Goal: Task Accomplishment & Management: Complete application form

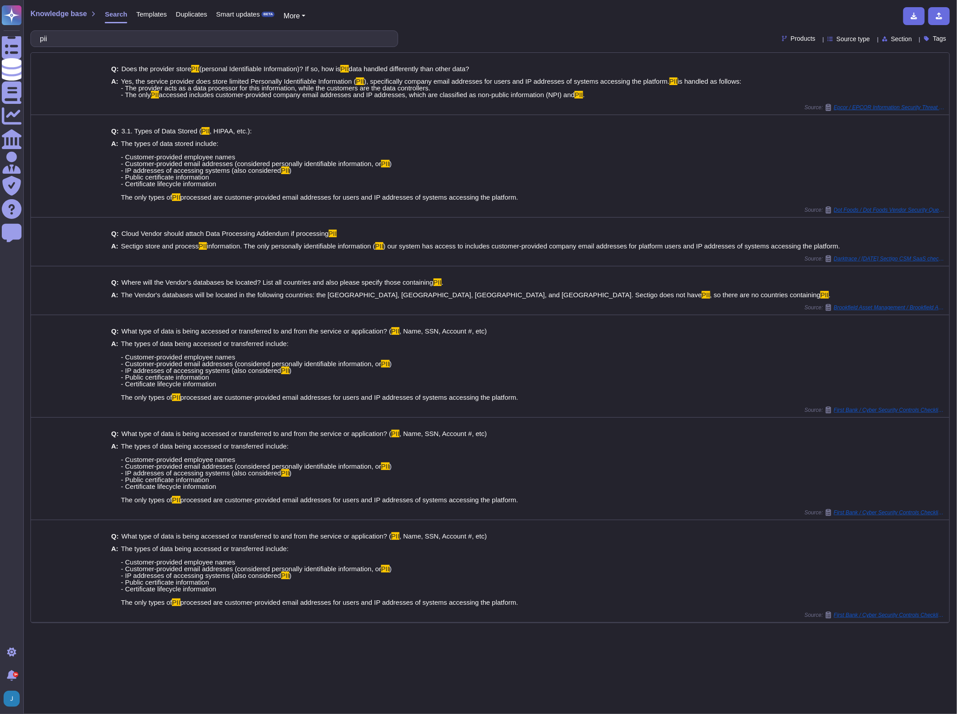
click at [55, 4] on div "Knowledge base Search Templates Duplicates Smart updates BETA More pii Products…" at bounding box center [490, 357] width 934 height 714
click at [54, 14] on span "Knowledge base" at bounding box center [58, 13] width 56 height 7
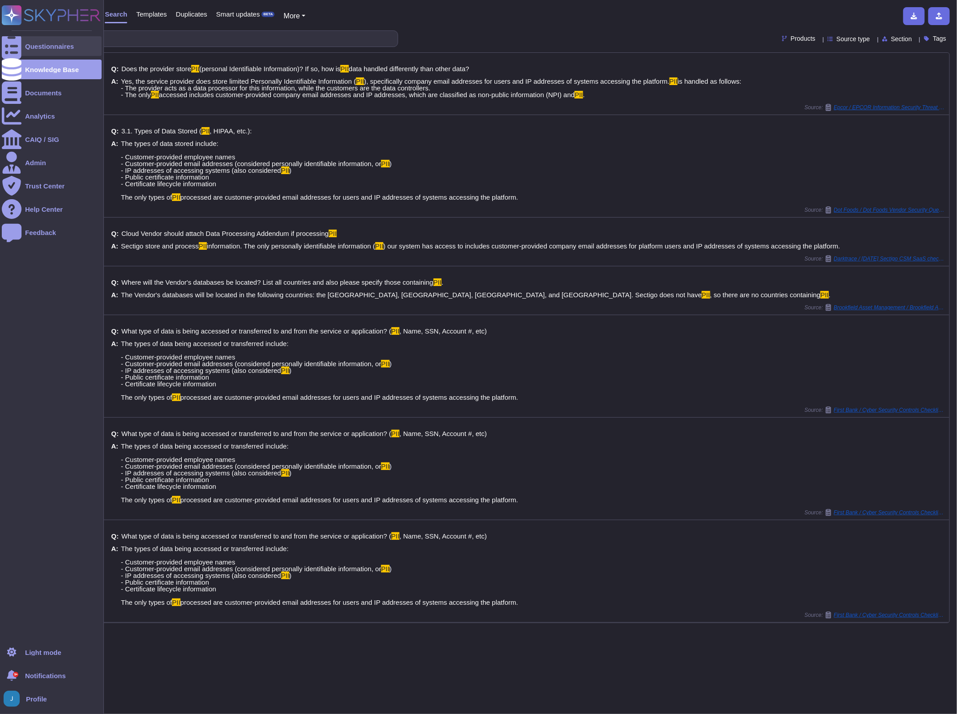
click at [17, 42] on div at bounding box center [12, 46] width 20 height 20
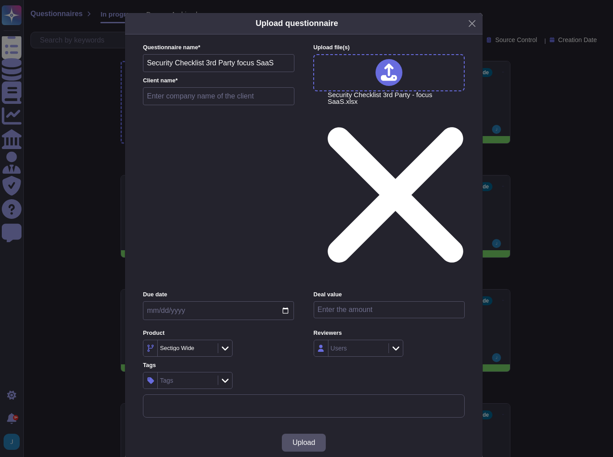
click at [184, 105] on input "text" at bounding box center [218, 96] width 151 height 18
type input "T"
type input "Tarkett"
click at [306, 439] on span "Upload" at bounding box center [303, 442] width 23 height 7
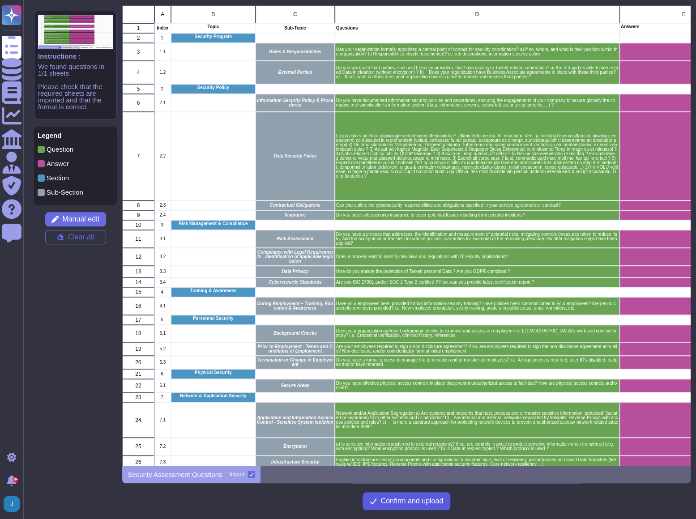
click at [412, 502] on span "Confirm and upload" at bounding box center [412, 501] width 63 height 7
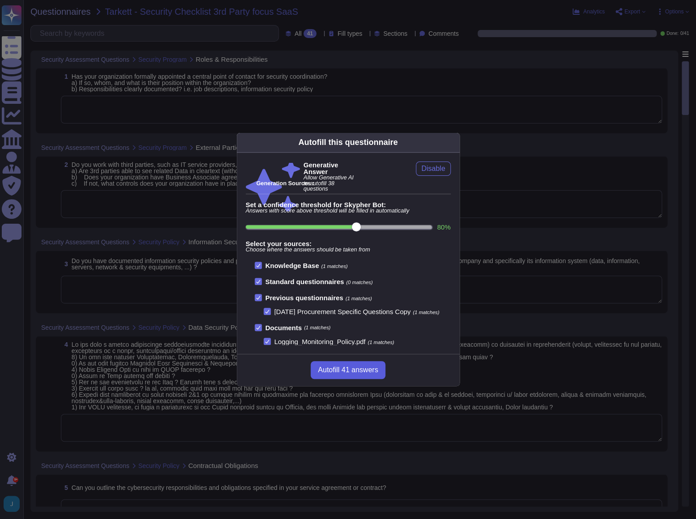
click at [357, 374] on span "Autofill 41 answers" at bounding box center [348, 370] width 60 height 7
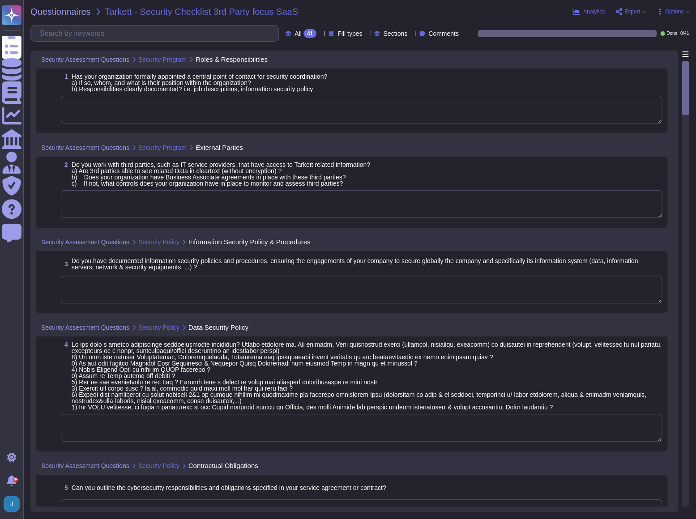
type textarea "Yes, our organization has formally appointed a central point of contact for sec…"
type textarea "Sectigo does not work with third parties that have access to our data, includin…"
type textarea "Yes, we have documented and approved information security policies, standards, …"
type textarea "Yes"
type textarea "The cybersecurity responsibilities and obligations are detailed and maintained …"
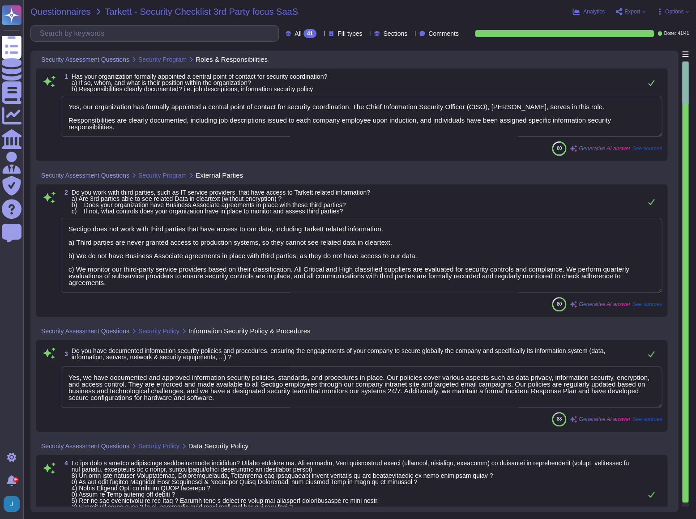
click at [64, 9] on span "Questionnaires" at bounding box center [60, 11] width 60 height 9
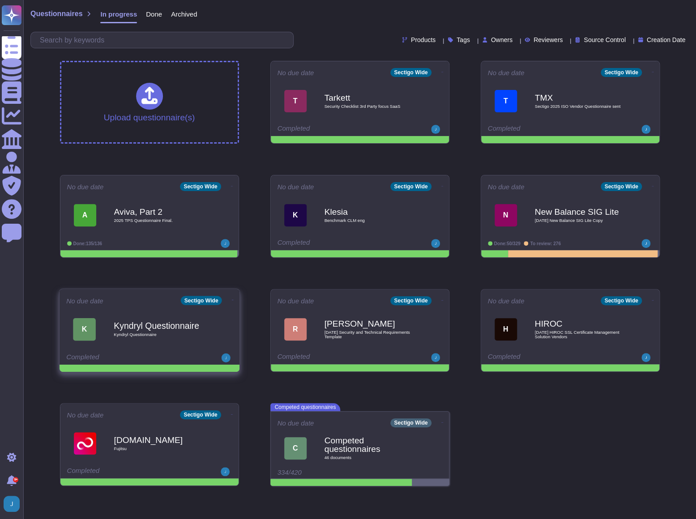
click at [171, 343] on div "Kyndryl Questionnaire Kyndryl Questionnaire" at bounding box center [159, 329] width 90 height 36
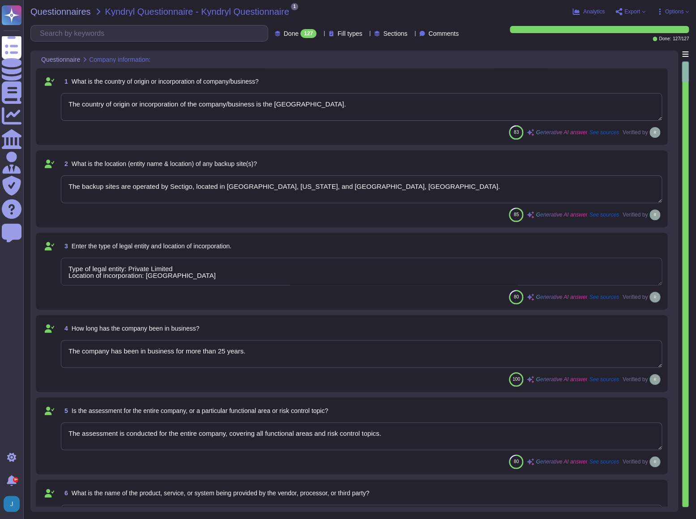
type textarea "The country of origin or incorporation of the company/business is the [GEOGRAPH…"
type textarea "The backup sites are operated by Sectigo, located in [GEOGRAPHIC_DATA], [US_STA…"
type textarea "Type of legal entity: Private Limited Location of incorporation: [GEOGRAPHIC_DA…"
type textarea "The company has been in business for more than 25 years."
type textarea "The assessment is conducted for the entire company, covering all functional are…"
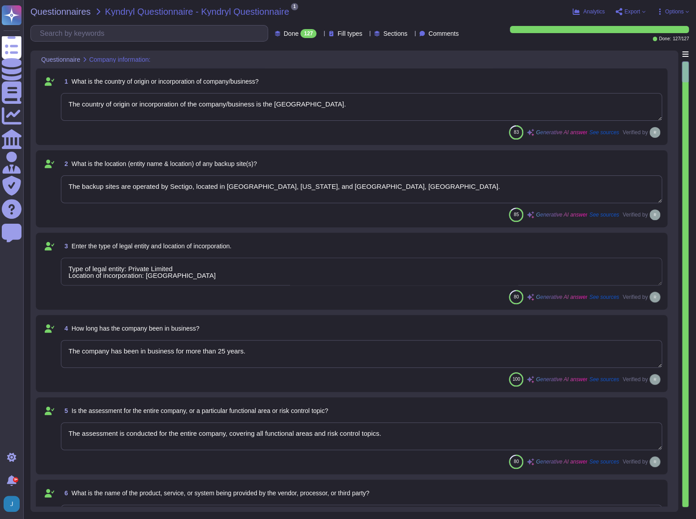
type textarea "The name of the product being provided is "Sectigo Certificate Manager.""
type textarea "Sectigo offers a range of digital identity solutions aimed at enhancing securit…"
type textarea "[DOMAIN_NAME] and [DOMAIN_NAME]."
click at [69, 9] on span "Questionnaires" at bounding box center [60, 11] width 60 height 9
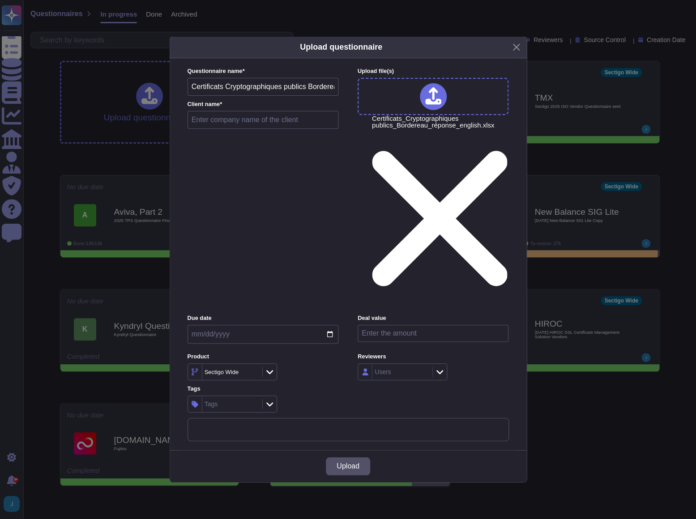
click at [288, 129] on input "text" at bounding box center [263, 120] width 151 height 18
type input "Banque de France"
click at [357, 463] on span "Upload" at bounding box center [348, 466] width 23 height 7
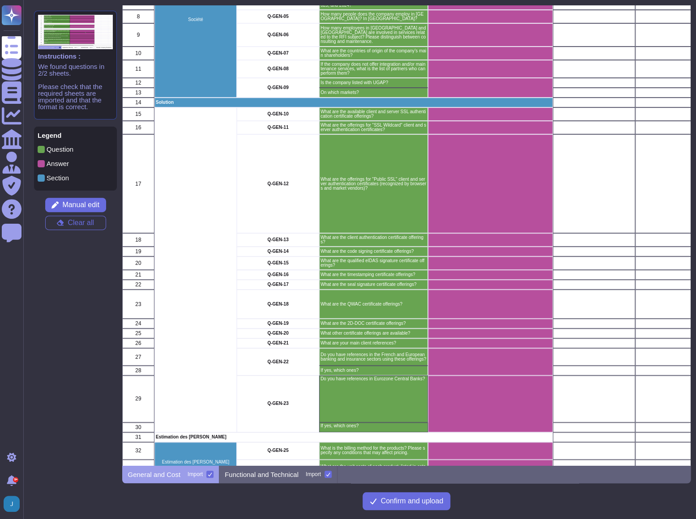
scroll to position [136, 0]
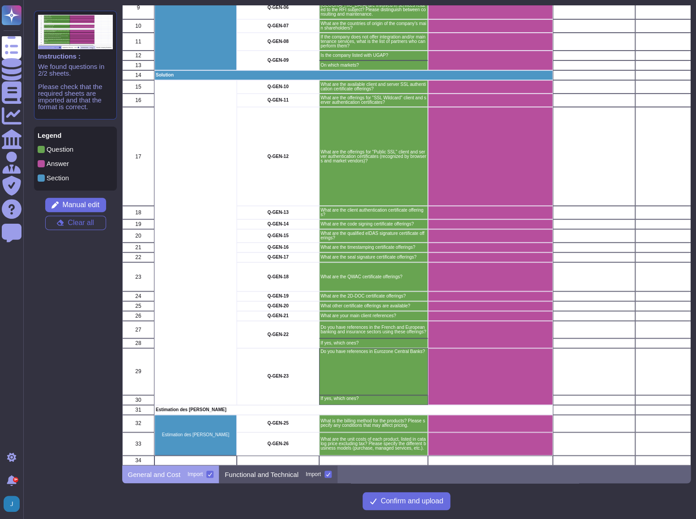
click at [273, 474] on p "Functional and Technical" at bounding box center [262, 475] width 74 height 7
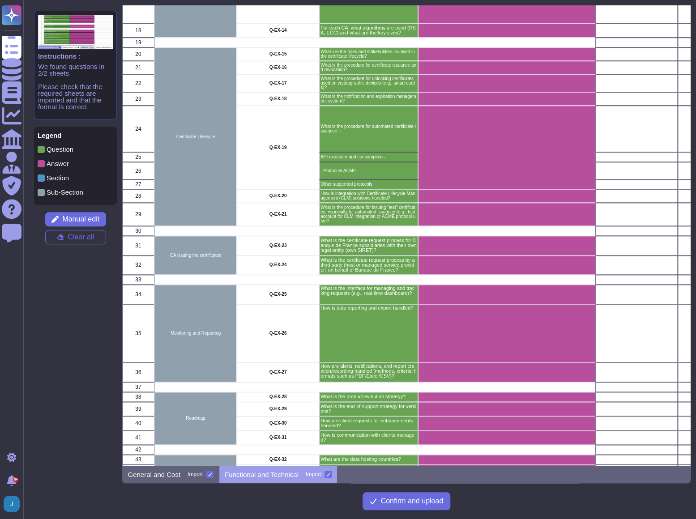
scroll to position [347, 0]
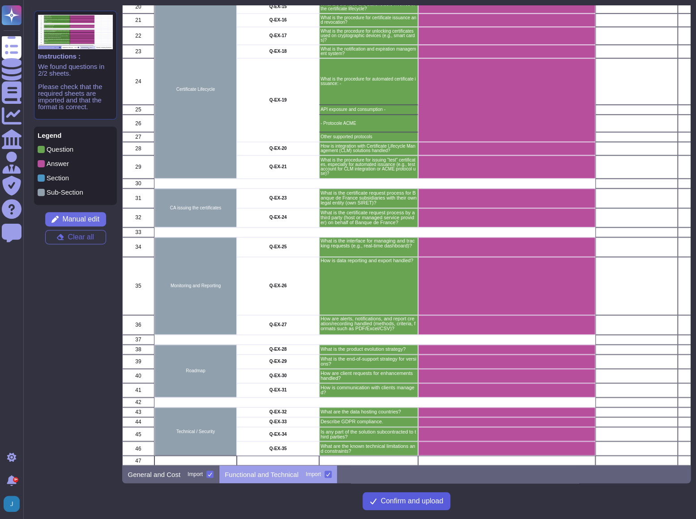
click at [423, 503] on span "Confirm and upload" at bounding box center [412, 501] width 63 height 7
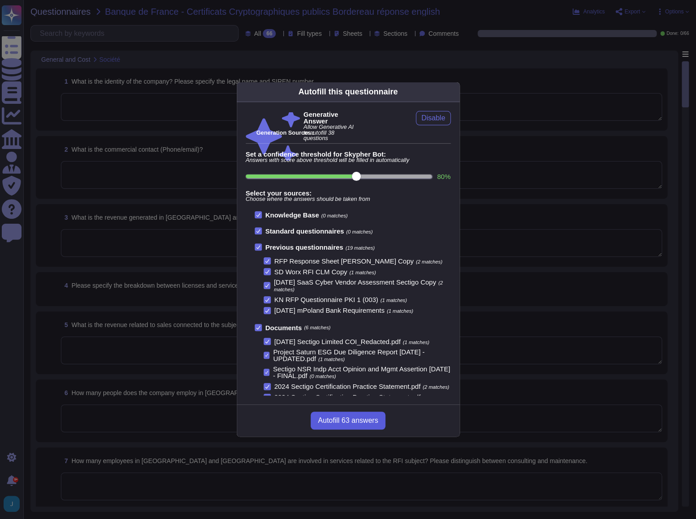
click at [342, 423] on span "Autofill 63 answers" at bounding box center [348, 420] width 60 height 7
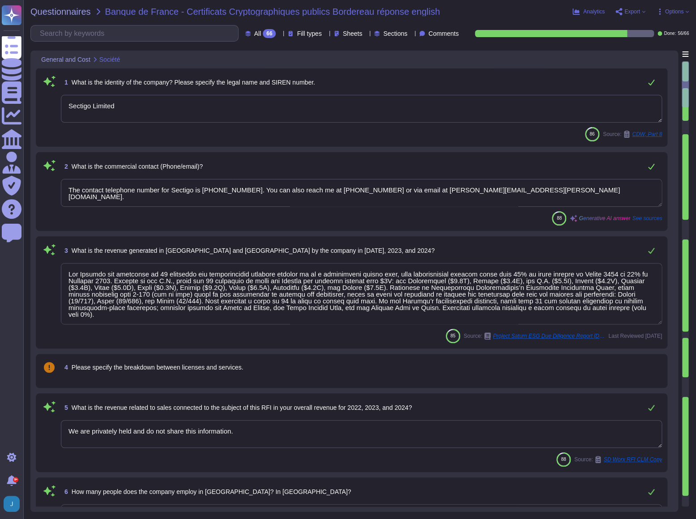
type textarea "Sectigo Limited"
type textarea "The contact telephone number for Sectigo is [PHONE_NUMBER]. You can also reach …"
type textarea "Lor Ipsumdo sit ametconse ad 73 elitseddo eiu temporincidid utlabore etdolor ma…"
type textarea "We are privately held and do not share this information."
type textarea "The company employs 34 people in [GEOGRAPHIC_DATA]. In [GEOGRAPHIC_DATA], the c…"
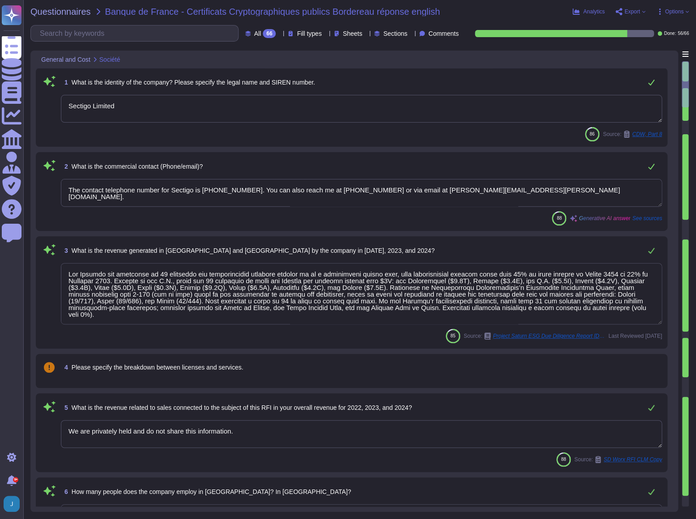
type textarea "Your enterprise sales representative will share the details."
type textarea "Sectigo Limited is incorporated in the [GEOGRAPHIC_DATA], with global offices a…"
type textarea "Your enterprise sales representative will share the details."
click at [66, 10] on span "Questionnaires" at bounding box center [60, 11] width 60 height 9
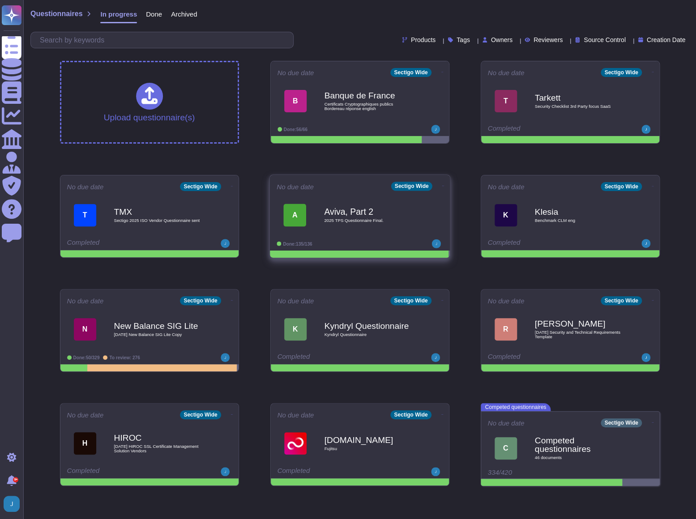
click at [377, 227] on div "Aviva, Part 2 2025 TPS Questionnaire Final." at bounding box center [369, 215] width 90 height 36
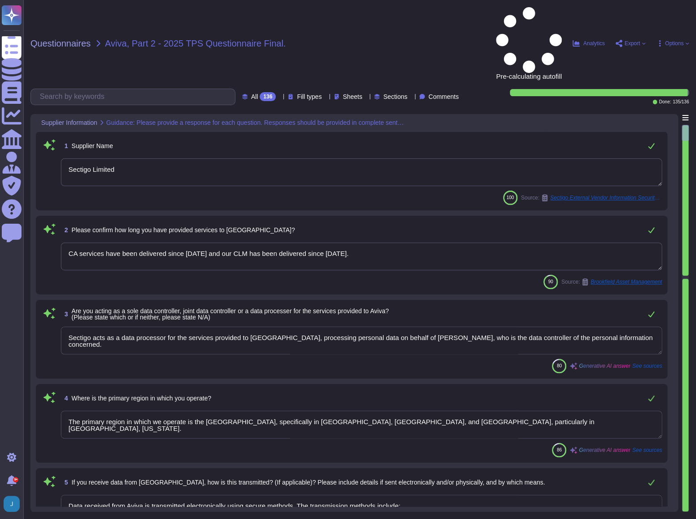
type textarea "Sectigo Limited"
type textarea "CA services have been delivered since [DATE] and our CLM has been delivered sin…"
type textarea "Sectigo acts as a data processor for the services provided to [GEOGRAPHIC_DATA]…"
type textarea "The primary region in which we operate is the [GEOGRAPHIC_DATA], specifically i…"
type textarea "Data received from Aviva is transmitted electronically using secure methods. Th…"
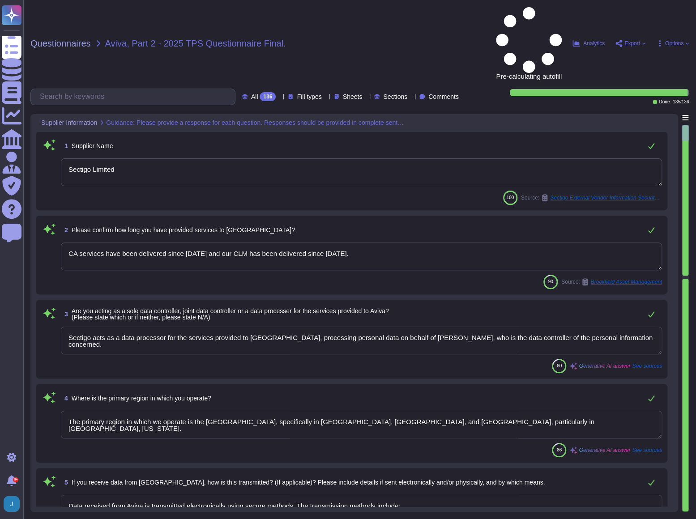
type textarea "No. We have a SaaS portal accessible through popular browsers."
type textarea "Yes, there is data stored on internet-facing portals. The organization has inte…"
type textarea "Sectigo's products and services are designed to address digital security challe…"
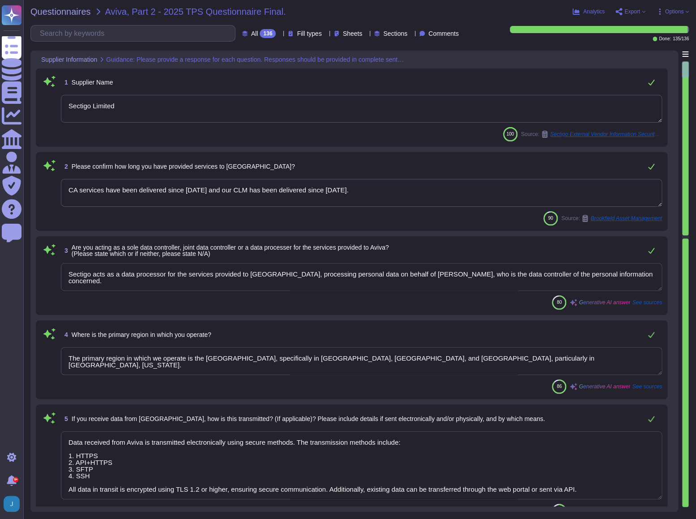
click at [323, 120] on textarea "Sectigo Limited" at bounding box center [361, 109] width 601 height 28
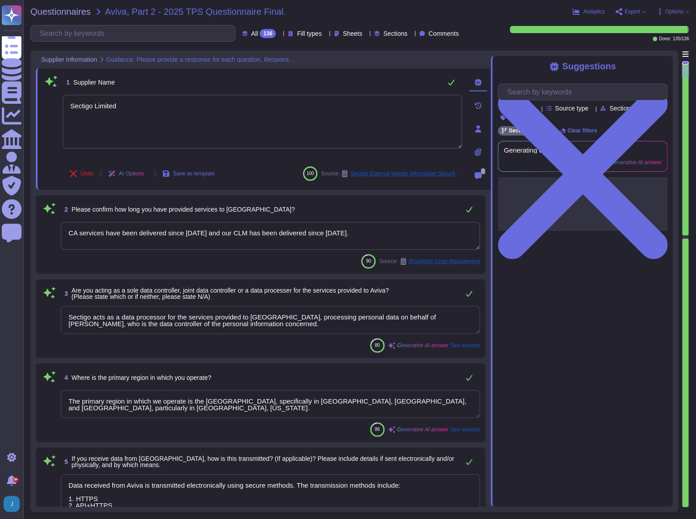
click at [661, 70] on div "Suggestions" at bounding box center [583, 66] width 170 height 10
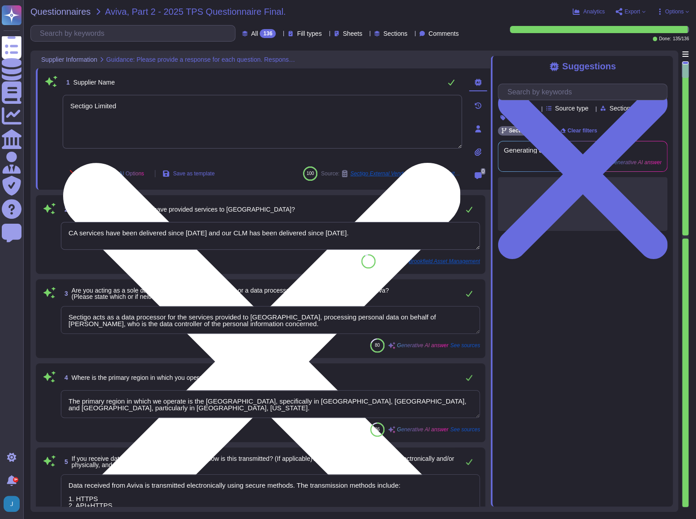
click at [207, 115] on textarea "Sectigo Limited" at bounding box center [262, 122] width 399 height 54
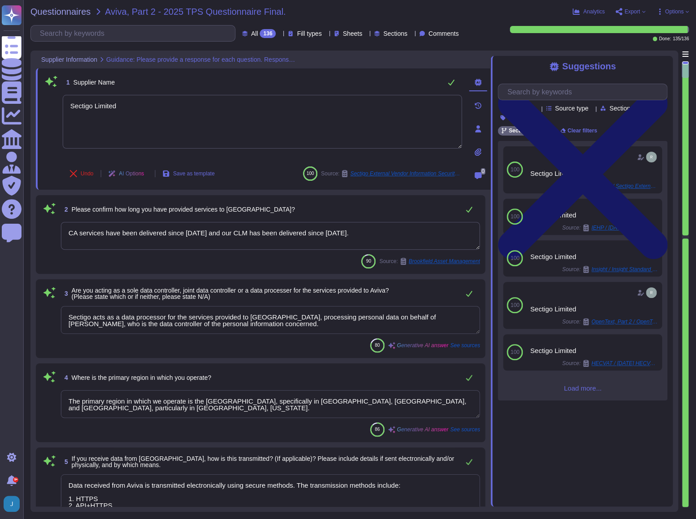
click at [663, 90] on icon at bounding box center [583, 175] width 170 height 170
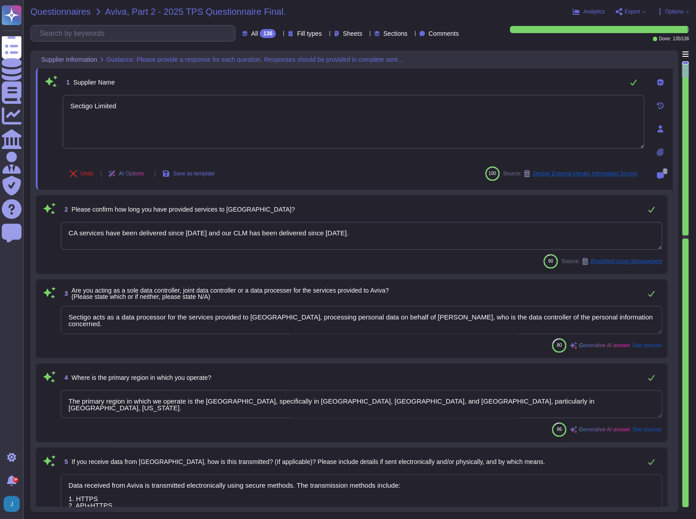
click at [68, 13] on span "Questionnaires" at bounding box center [60, 11] width 60 height 9
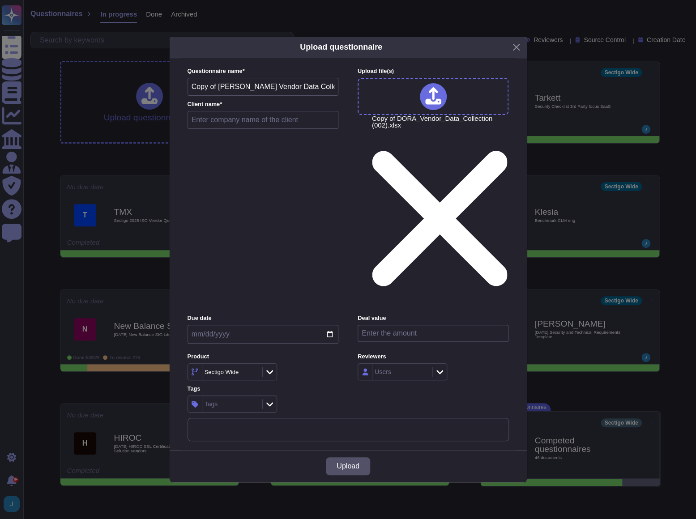
click at [211, 129] on input "text" at bounding box center [263, 120] width 151 height 18
type input "Nomura, Part 4"
click at [339, 463] on span "Upload" at bounding box center [348, 466] width 23 height 7
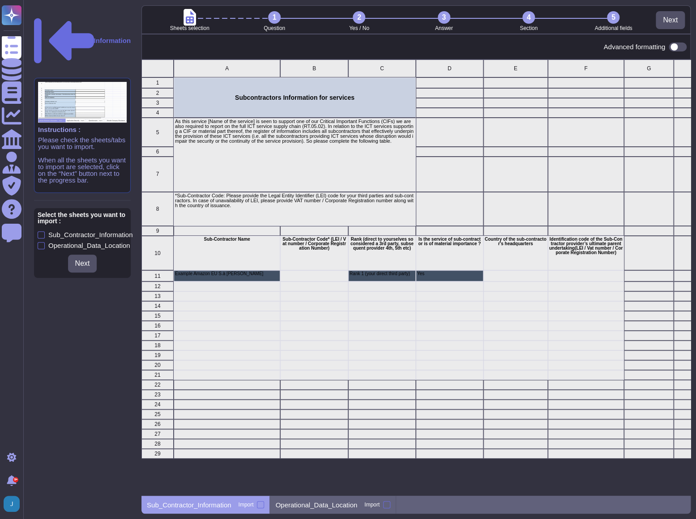
scroll to position [430, 543]
click at [384, 505] on div at bounding box center [386, 505] width 7 height 7
click at [0, 0] on input "Import" at bounding box center [0, 0] width 0 height 0
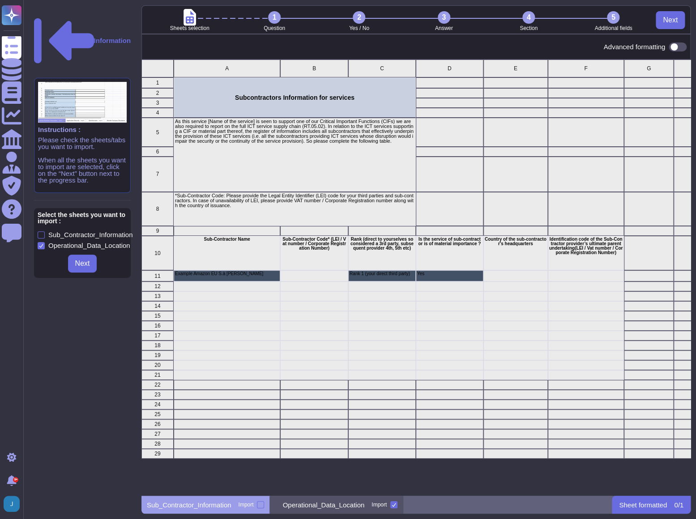
click at [313, 508] on p "Operational_Data_Location" at bounding box center [324, 505] width 82 height 7
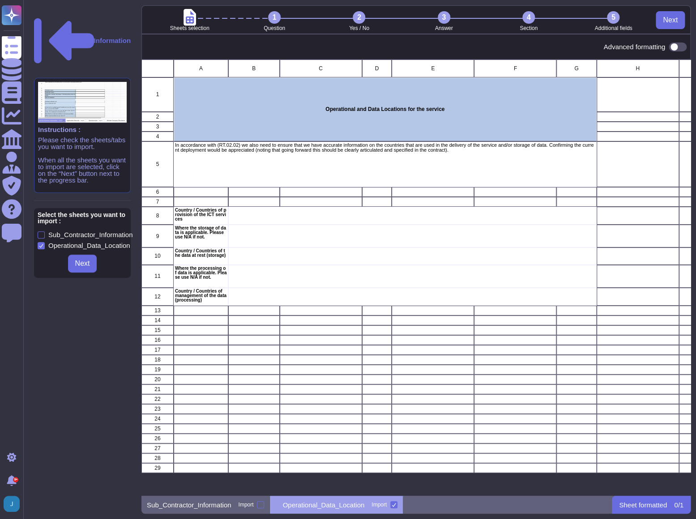
click at [189, 219] on p "Country / Countries of provision of the ICT services" at bounding box center [201, 215] width 52 height 13
click at [663, 18] on span "Next" at bounding box center [670, 20] width 15 height 7
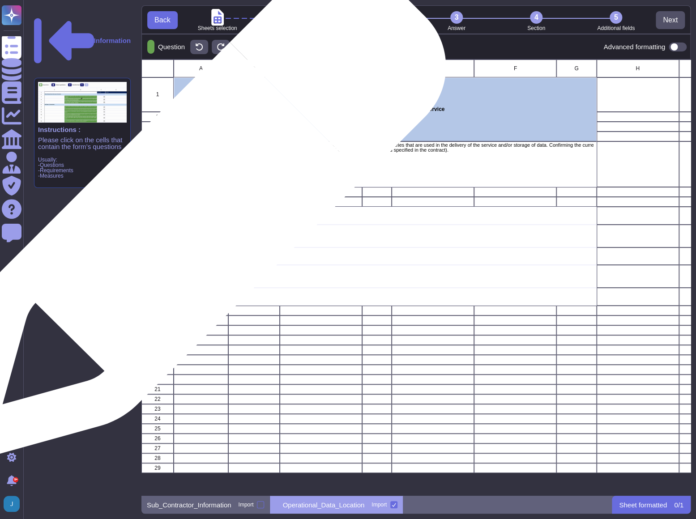
click at [192, 216] on p "Country / Countries of provision of the ICT services" at bounding box center [201, 215] width 52 height 13
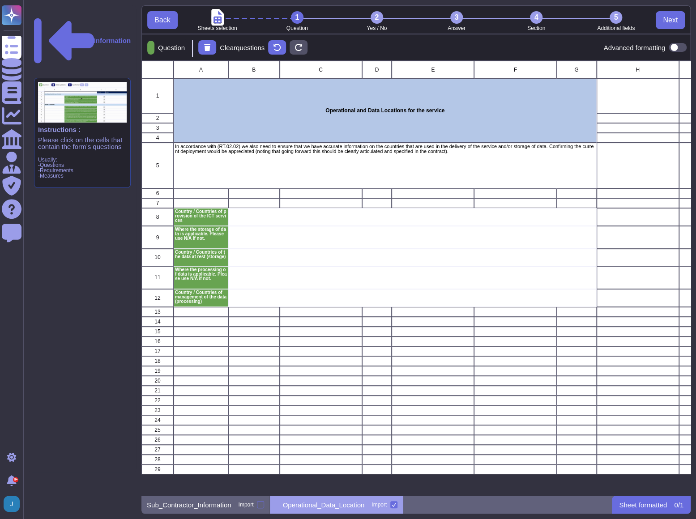
click at [175, 44] on p "Question" at bounding box center [170, 47] width 30 height 7
click at [664, 21] on span "Next" at bounding box center [670, 20] width 15 height 7
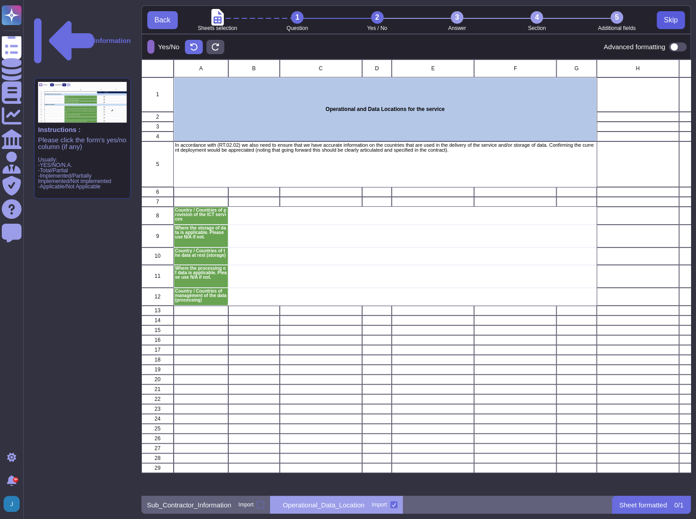
scroll to position [430, 543]
click at [459, 15] on div "3" at bounding box center [457, 17] width 13 height 13
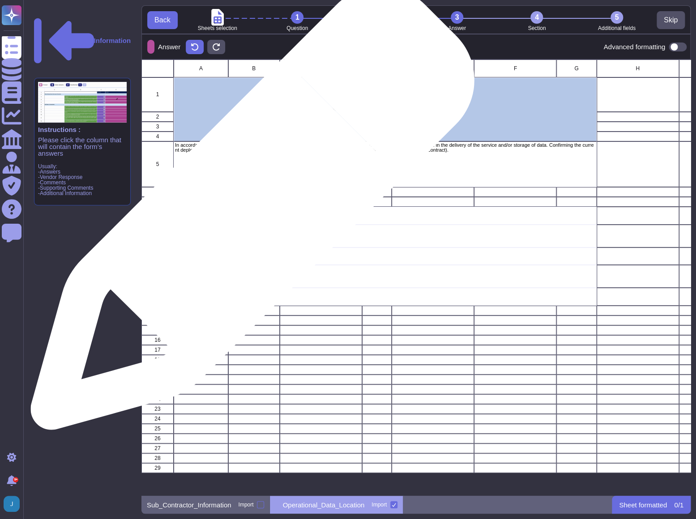
click at [249, 213] on div "grid" at bounding box center [412, 216] width 369 height 18
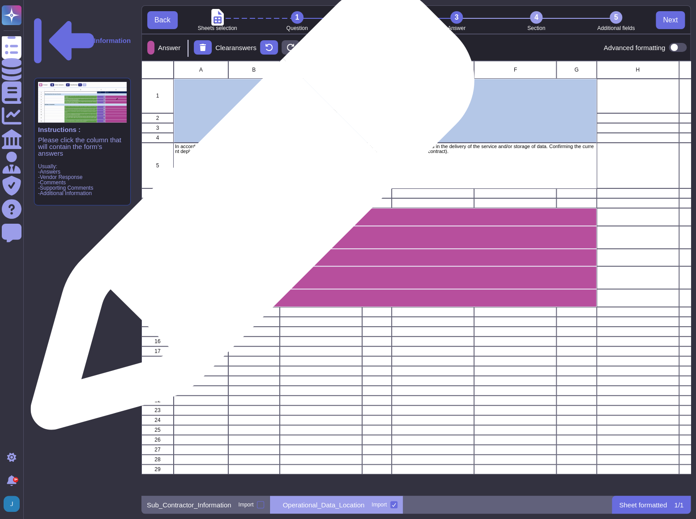
scroll to position [6, 7]
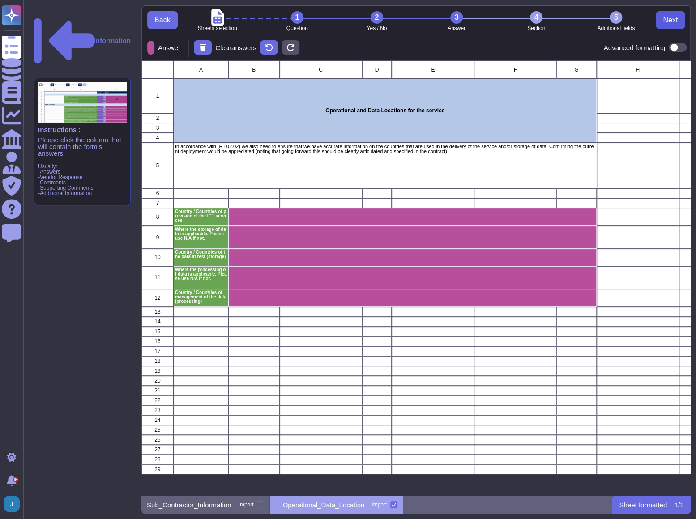
click at [660, 20] on button "Next" at bounding box center [670, 20] width 29 height 18
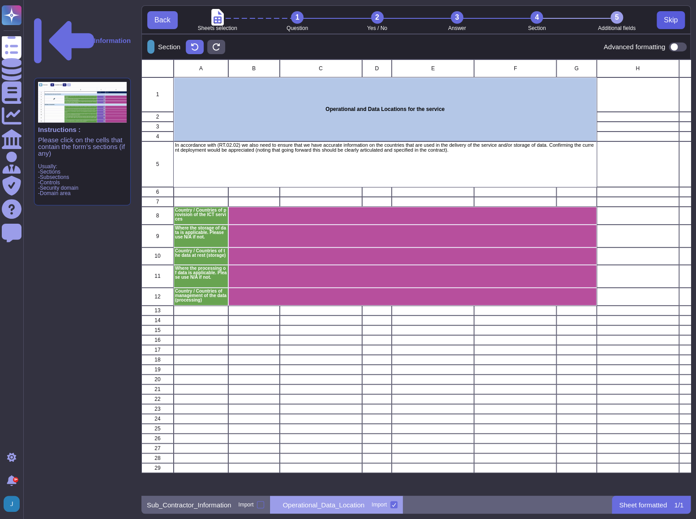
click at [668, 20] on span "Skip" at bounding box center [671, 20] width 14 height 7
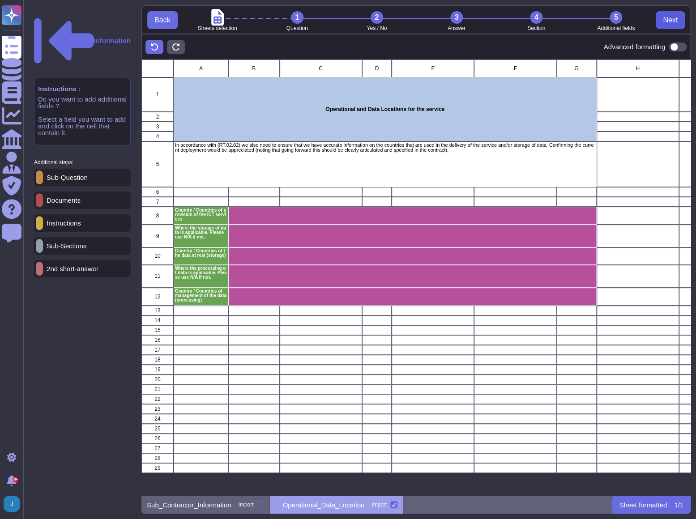
click at [676, 22] on span "Next" at bounding box center [670, 20] width 15 height 7
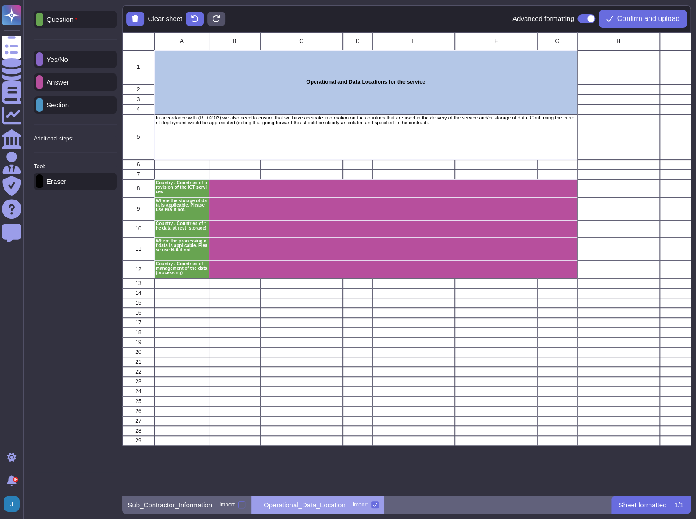
scroll to position [457, 562]
click at [656, 21] on span "Confirm and upload" at bounding box center [648, 18] width 63 height 7
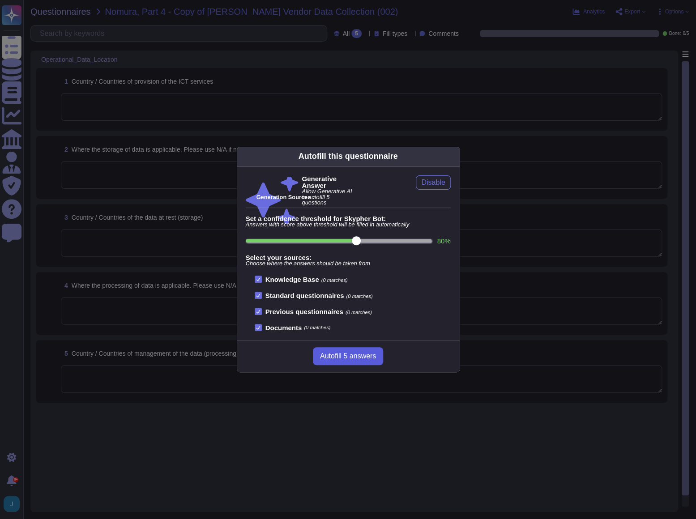
click at [322, 353] on span "Autofill 5 answers" at bounding box center [348, 356] width 56 height 7
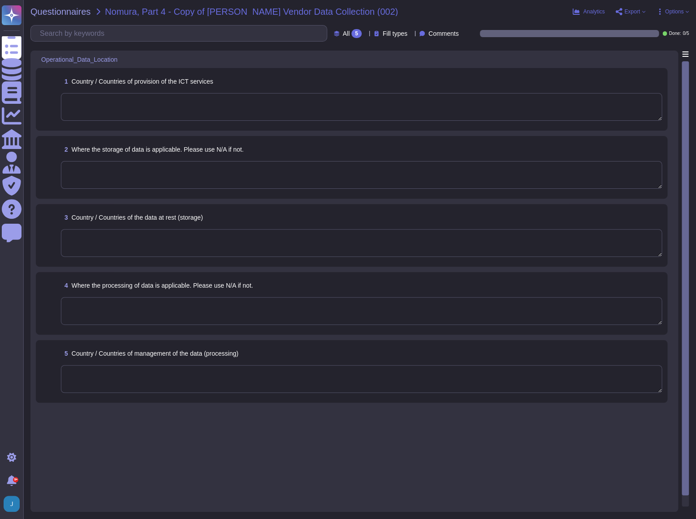
type textarea "The ICT services are provided in the [GEOGRAPHIC_DATA] and [GEOGRAPHIC_DATA], s…"
type textarea "Data is stored in colocation centers in the [GEOGRAPHIC_DATA] or [GEOGRAPHIC_DA…"
type textarea "Processing of data is applicable in Secaucus, [US_STATE], and [GEOGRAPHIC_DATA]…"
type textarea "Data management and processing occur in the following countries: the [GEOGRAPHI…"
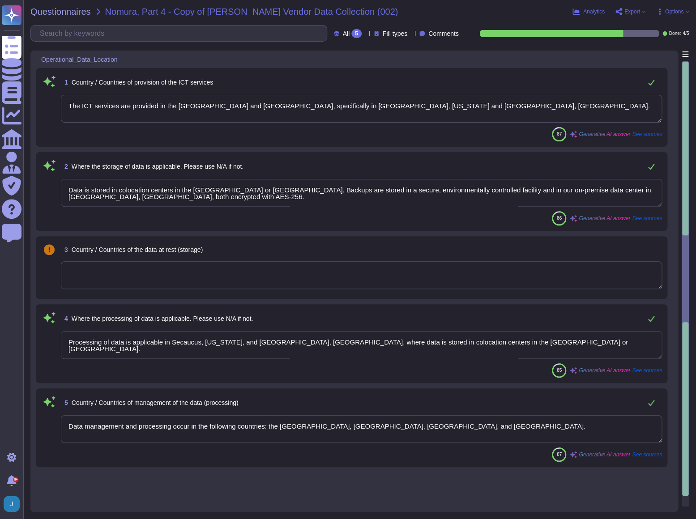
click at [187, 280] on textarea at bounding box center [361, 276] width 601 height 28
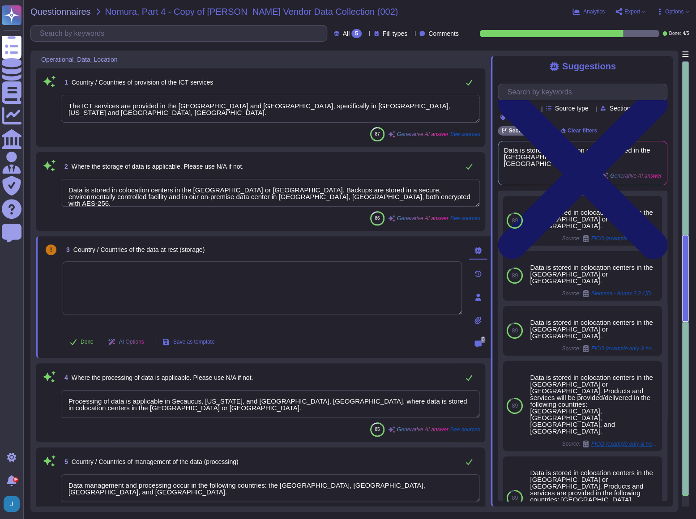
click at [665, 67] on icon at bounding box center [583, 174] width 170 height 226
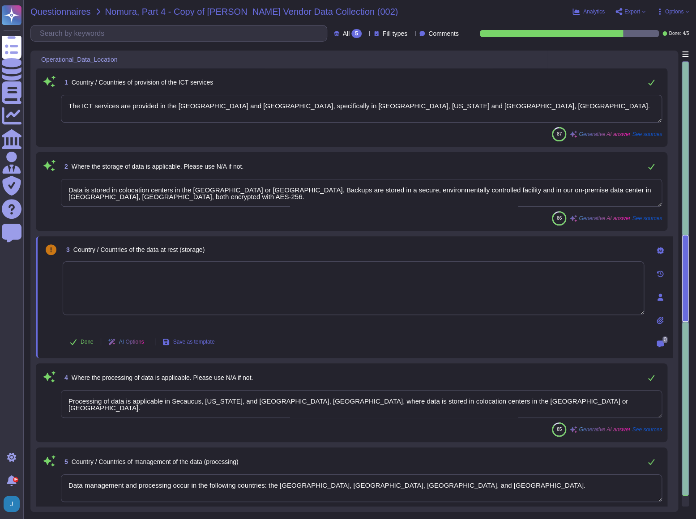
click at [63, 14] on span "Questionnaires" at bounding box center [60, 11] width 60 height 9
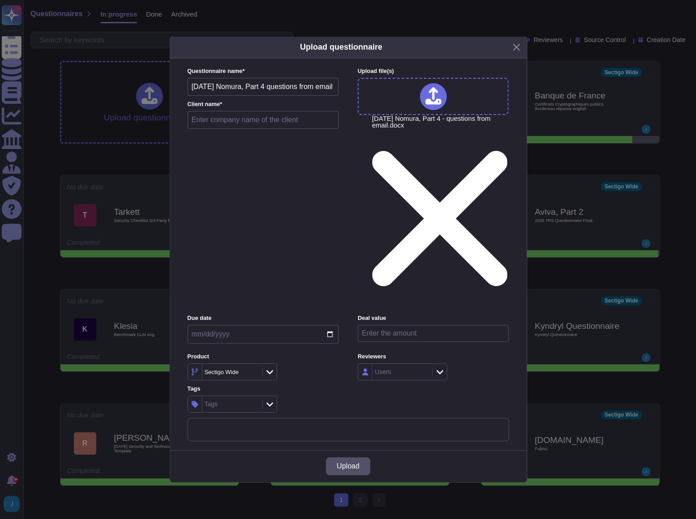
click at [225, 129] on input "text" at bounding box center [263, 120] width 151 height 18
type input "Nomura, Part 4"
click at [341, 463] on span "Upload" at bounding box center [348, 466] width 23 height 7
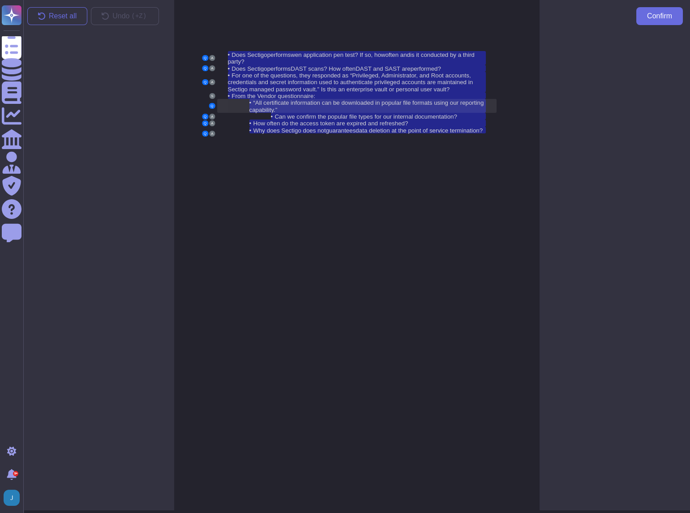
click at [266, 104] on span "“All certificate information can be downloaded in popular file formats using ou…" at bounding box center [366, 106] width 235 height 14
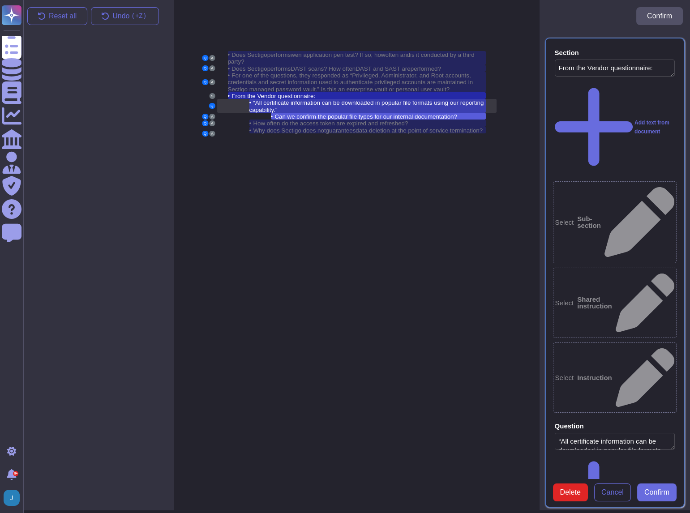
type textarea "From the Vendor questionnaire:"
type textarea "“All certificate information can be downloaded in popular file formats using ou…"
click at [256, 211] on div "Q A • Does Sectigo performs wen application pen test? If so, how often and is i…" at bounding box center [356, 253] width 365 height 513
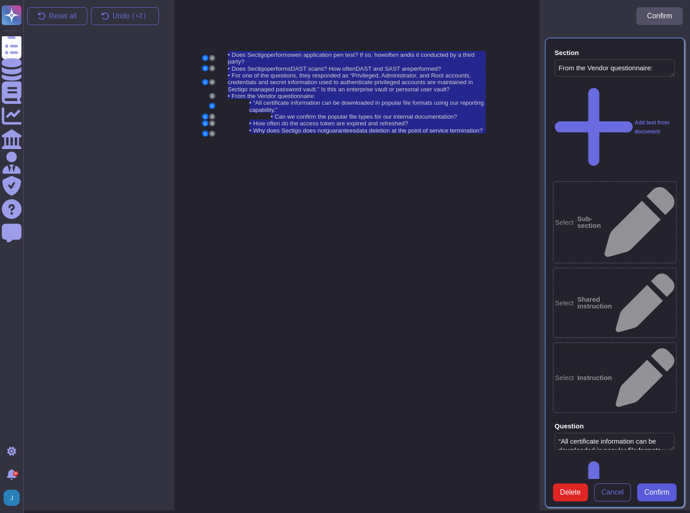
click at [652, 484] on button "Confirm" at bounding box center [656, 493] width 39 height 18
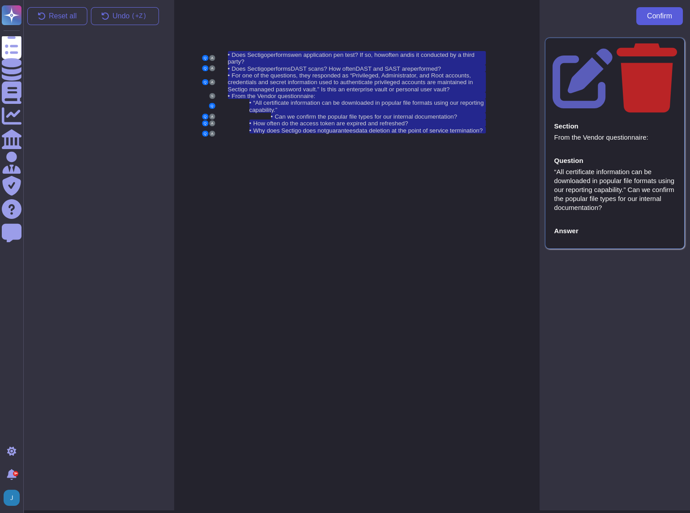
click at [659, 17] on span "Confirm" at bounding box center [659, 16] width 25 height 7
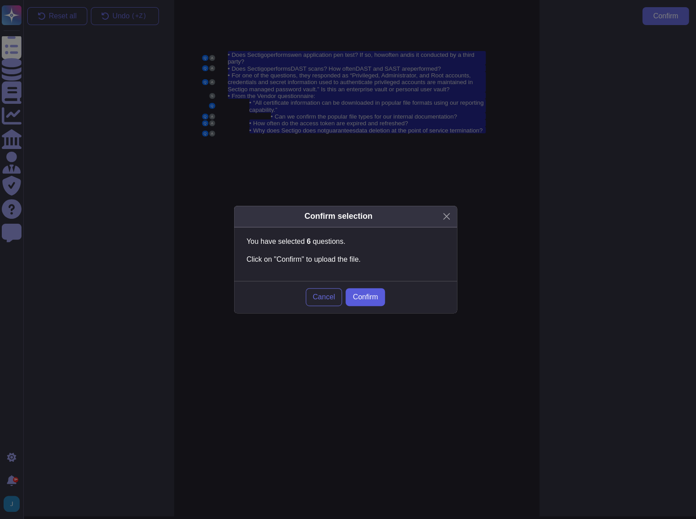
click at [373, 296] on span "Confirm" at bounding box center [365, 297] width 25 height 7
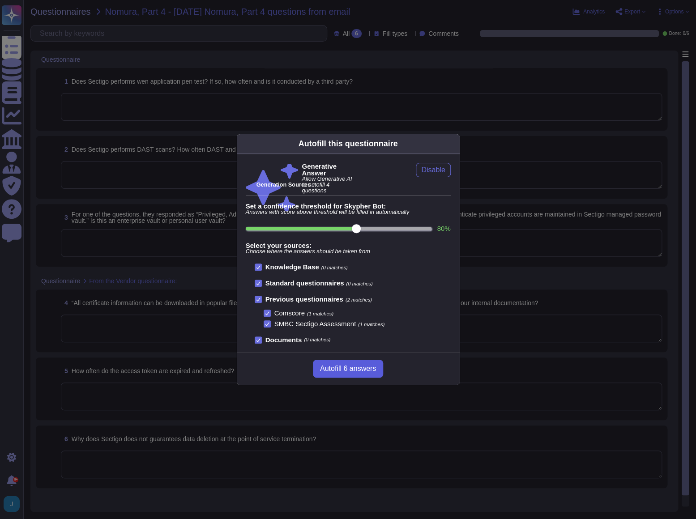
click at [350, 366] on span "Autofill 6 answers" at bounding box center [348, 368] width 56 height 7
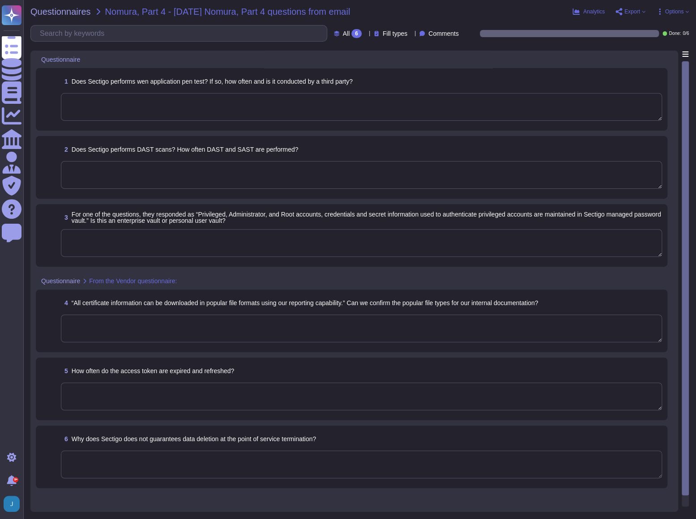
type textarea "Yes, Sectigo performs web application penetration testing annually, and it is c…"
type textarea "Yes, Sectigo performs Dynamic Application Security Testing (DAST) as part of ou…"
type textarea "Users are required to use the company provided password manager. The password m…"
type textarea "The popular file format mentioned for downloading certificate information is CS…"
type textarea "Passwords expire every two years as per CA/Browser Forum Network Security guide…"
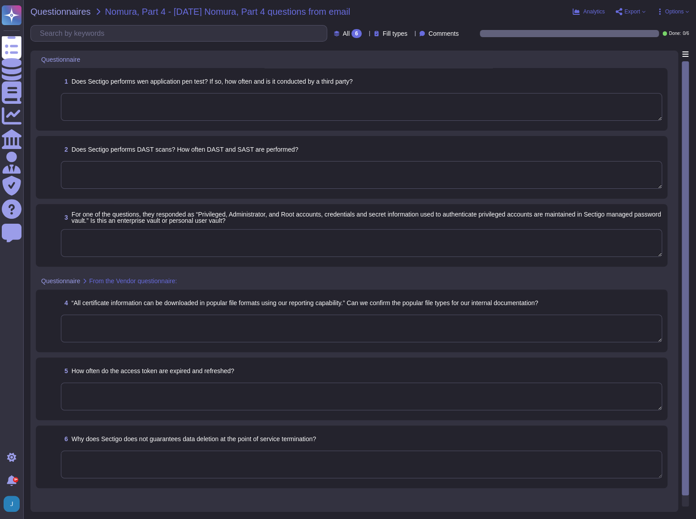
type textarea "Sectigo does not guarantee data deletion at the point of service termination be…"
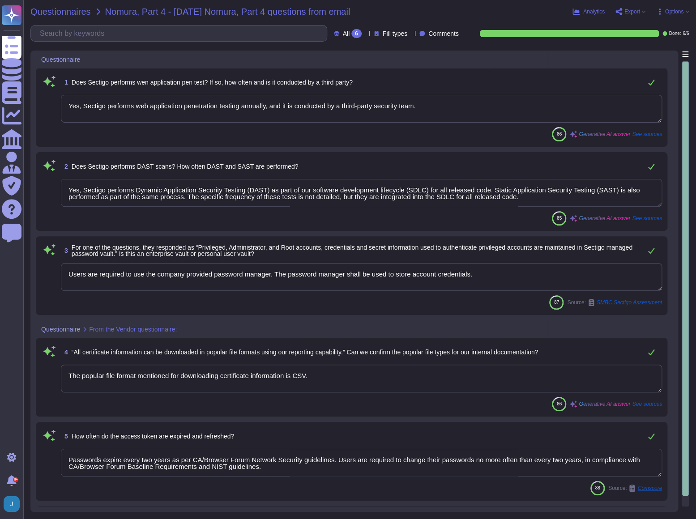
click at [66, 14] on span "Questionnaires" at bounding box center [60, 11] width 60 height 9
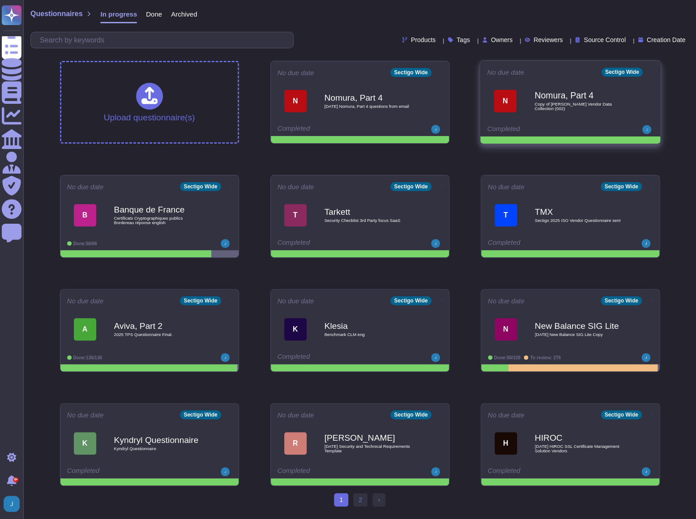
click at [556, 98] on b "Nomura, Part 4" at bounding box center [580, 95] width 90 height 9
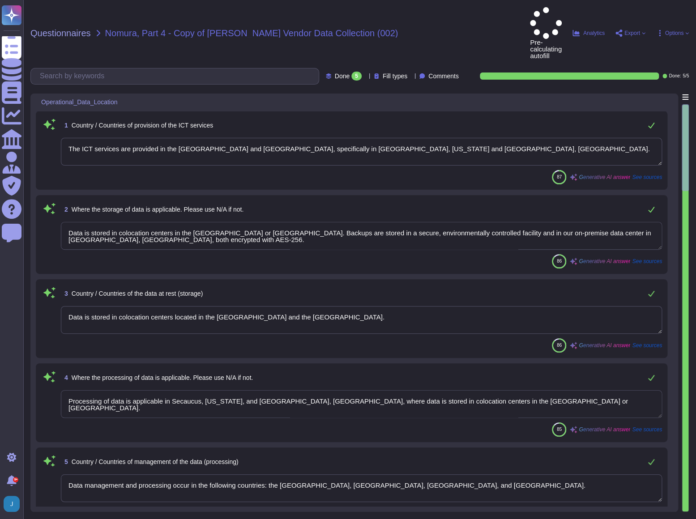
type textarea "The ICT services are provided in the [GEOGRAPHIC_DATA] and [GEOGRAPHIC_DATA], s…"
type textarea "Data is stored in colocation centers in the [GEOGRAPHIC_DATA] or [GEOGRAPHIC_DA…"
type textarea "Data is stored in colocation centers located in the [GEOGRAPHIC_DATA] and the […"
type textarea "Processing of data is applicable in Secaucus, [US_STATE], and [GEOGRAPHIC_DATA]…"
type textarea "Data management and processing occur in the following countries: the [GEOGRAPHI…"
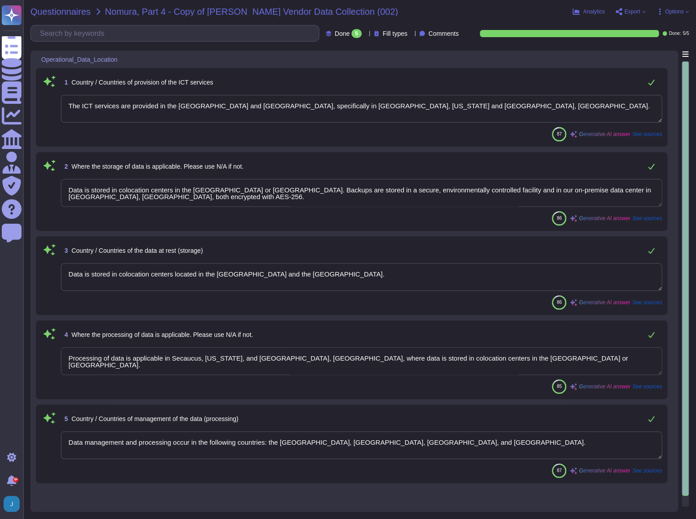
click at [77, 14] on span "Questionnaires" at bounding box center [60, 11] width 60 height 9
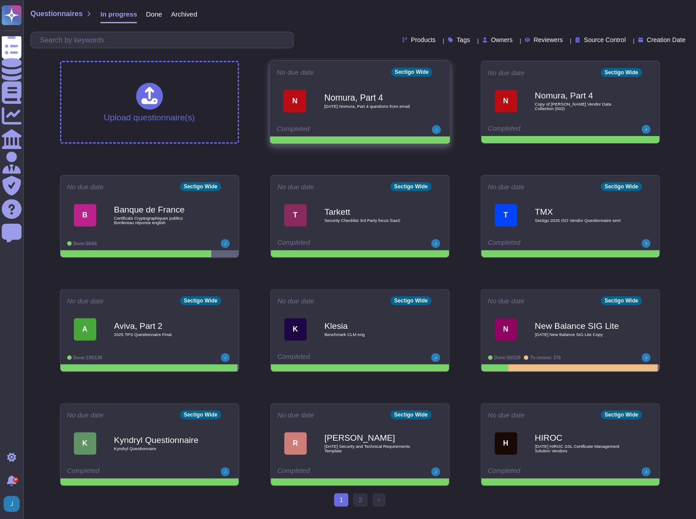
click at [369, 99] on b "Nomura, Part 4" at bounding box center [369, 97] width 90 height 9
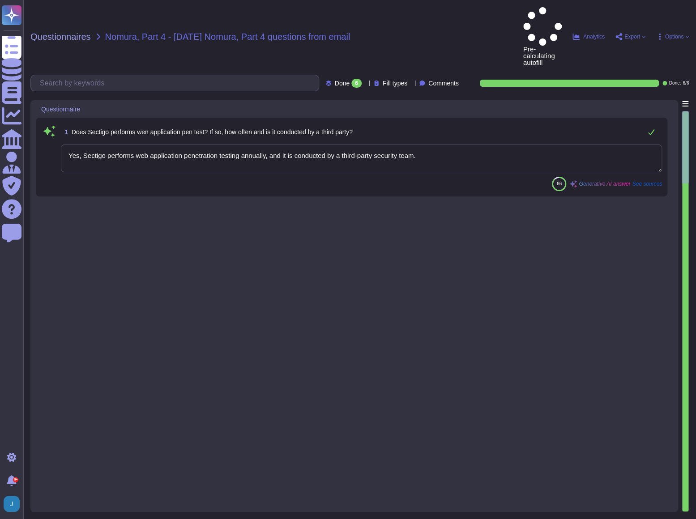
type textarea "Yes, Sectigo performs web application penetration testing annually, and it is c…"
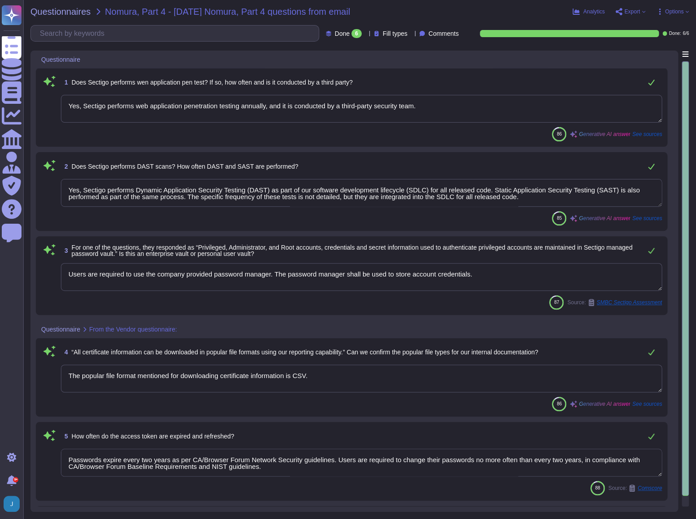
type textarea "Yes, Sectigo performs Dynamic Application Security Testing (DAST) as part of ou…"
type textarea "Users are required to use the company provided password manager. The password m…"
type textarea "The popular file format mentioned for downloading certificate information is CS…"
type textarea "Passwords expire every two years as per CA/Browser Forum Network Security guide…"
type textarea "Sectigo does not guarantee data deletion at the point of service termination be…"
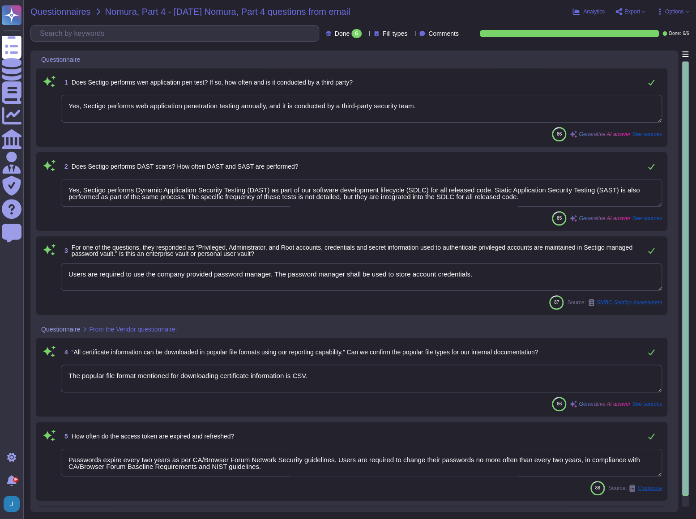
click at [80, 13] on span "Questionnaires" at bounding box center [60, 11] width 60 height 9
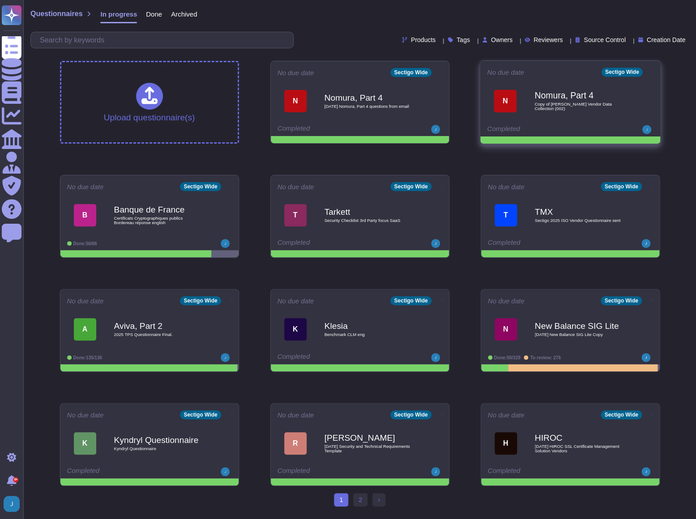
click at [653, 72] on icon at bounding box center [654, 72] width 2 height 0
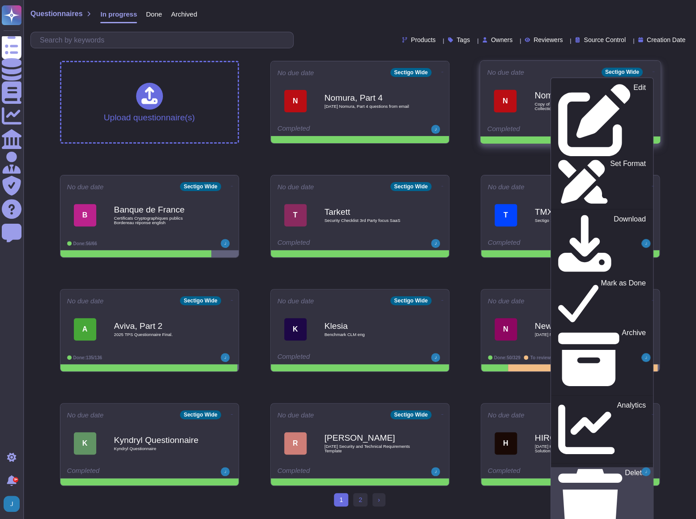
click at [625, 470] on p "Delete" at bounding box center [635, 506] width 21 height 73
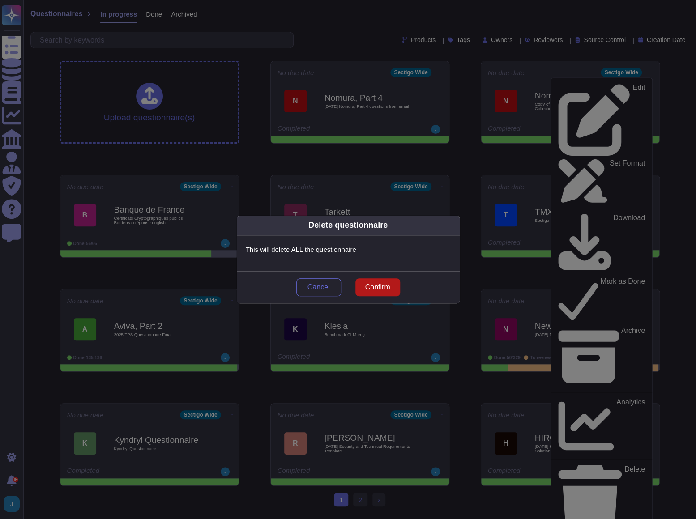
click at [377, 291] on span "Confirm" at bounding box center [377, 287] width 25 height 7
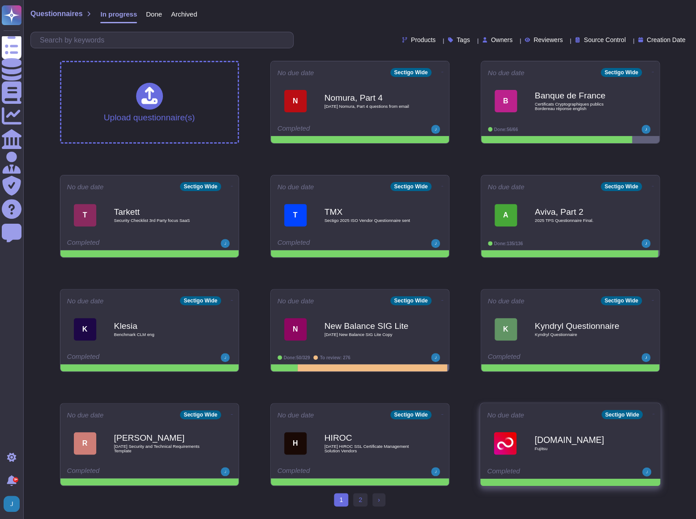
click at [559, 443] on b "[DOMAIN_NAME]" at bounding box center [580, 440] width 90 height 9
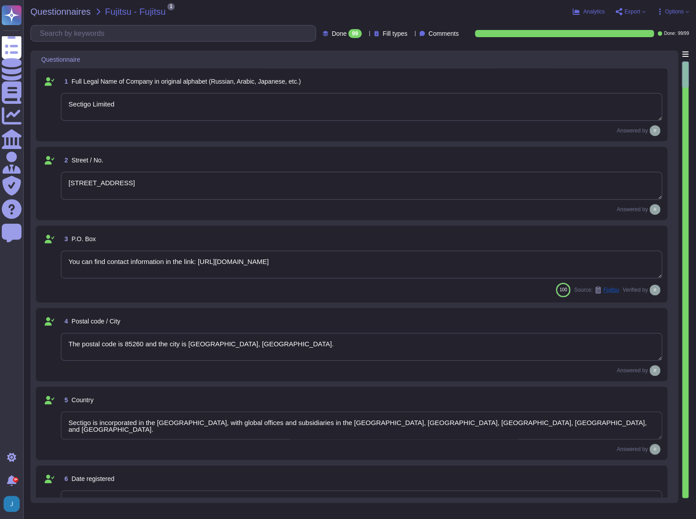
type textarea "Sectigo Limited"
type textarea "[STREET_ADDRESS]"
type textarea "You can find contact information in the link: [URL][DOMAIN_NAME]"
type textarea "The postal code is 85260 and the city is [GEOGRAPHIC_DATA], [GEOGRAPHIC_DATA]."
type textarea "Sectigo is incorporated in the [GEOGRAPHIC_DATA], with global offices and subsi…"
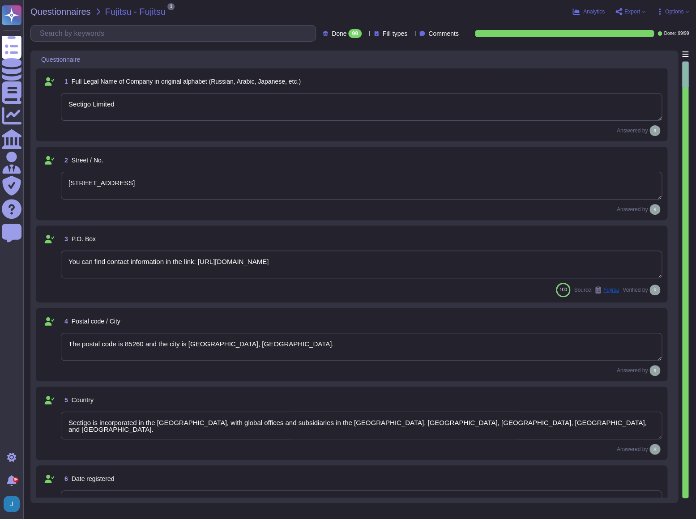
type textarea "The Company was established in [DATE]."
type textarea "The DUN & [PERSON_NAME] (D&B) Number for Sectigo is 220567130."
type textarea "Sectigo is a privately held company."
type textarea "Sectigo LTD"
click at [52, 9] on span "Questionnaires" at bounding box center [60, 11] width 60 height 9
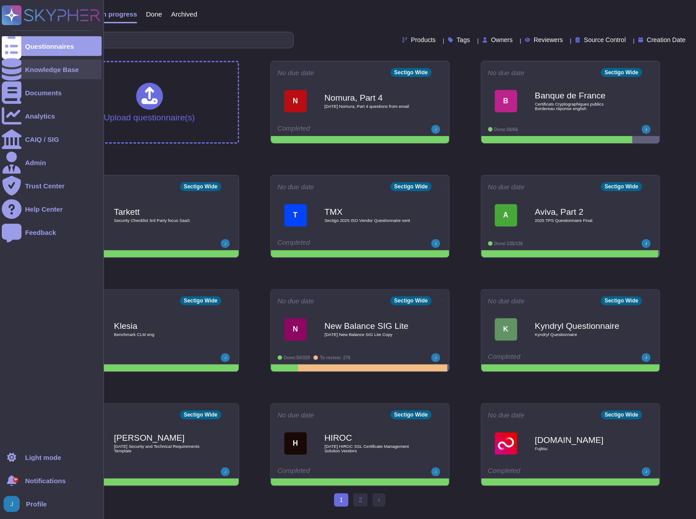
click at [50, 68] on div "Knowledge Base" at bounding box center [52, 69] width 54 height 7
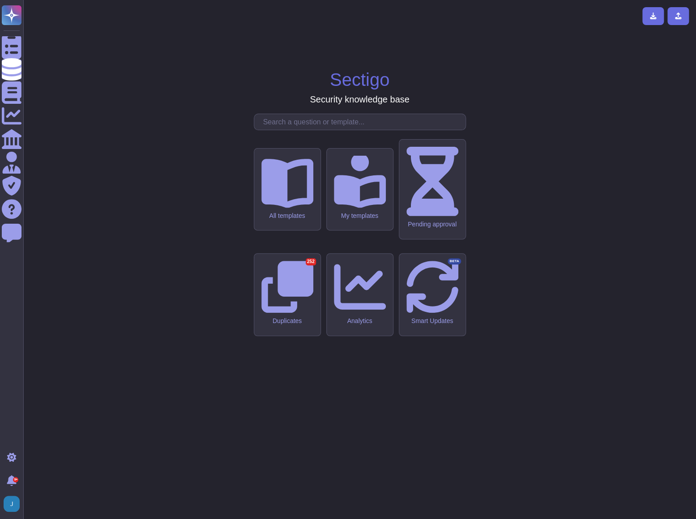
click at [292, 130] on input "text" at bounding box center [362, 122] width 207 height 16
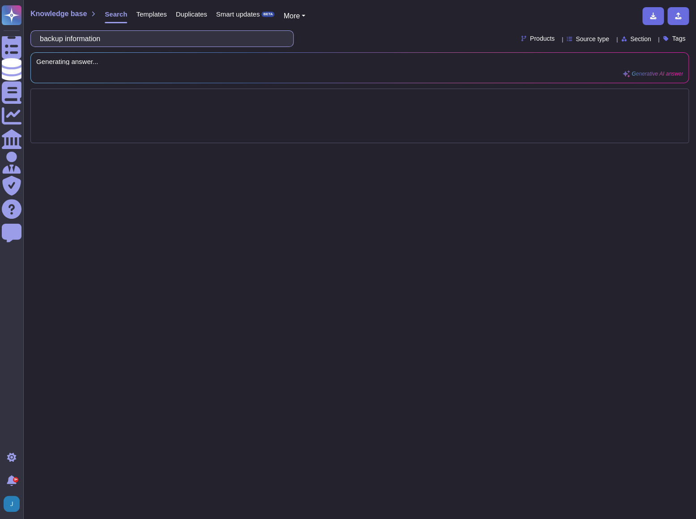
type input "backup information"
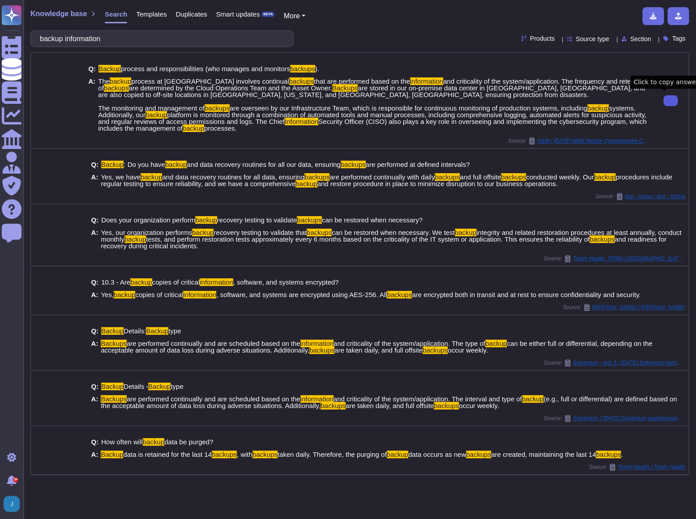
click at [671, 101] on icon at bounding box center [671, 101] width 0 height 0
